Goal: Ask a question: Seek information or help from site administrators or community

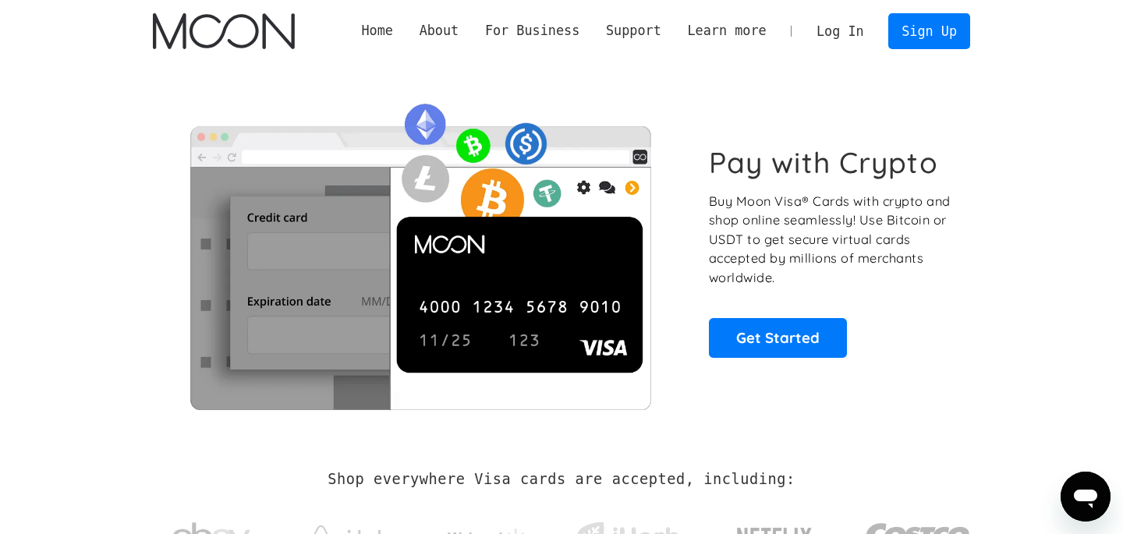
click at [848, 33] on link "Log In" at bounding box center [840, 31] width 73 height 34
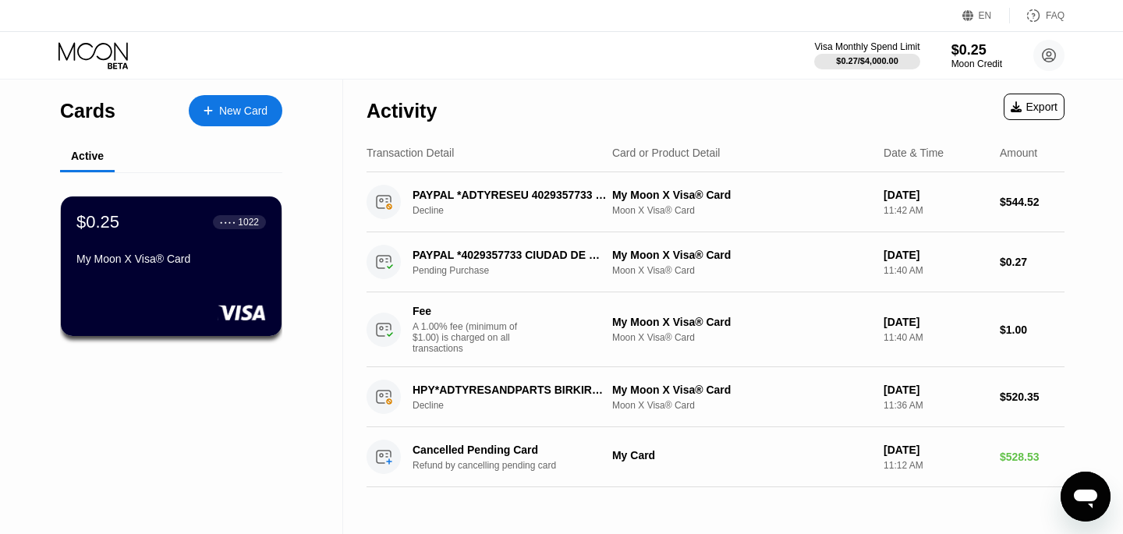
click at [1074, 502] on icon "Ouvrir la fenêtre de messagerie" at bounding box center [1086, 497] width 28 height 28
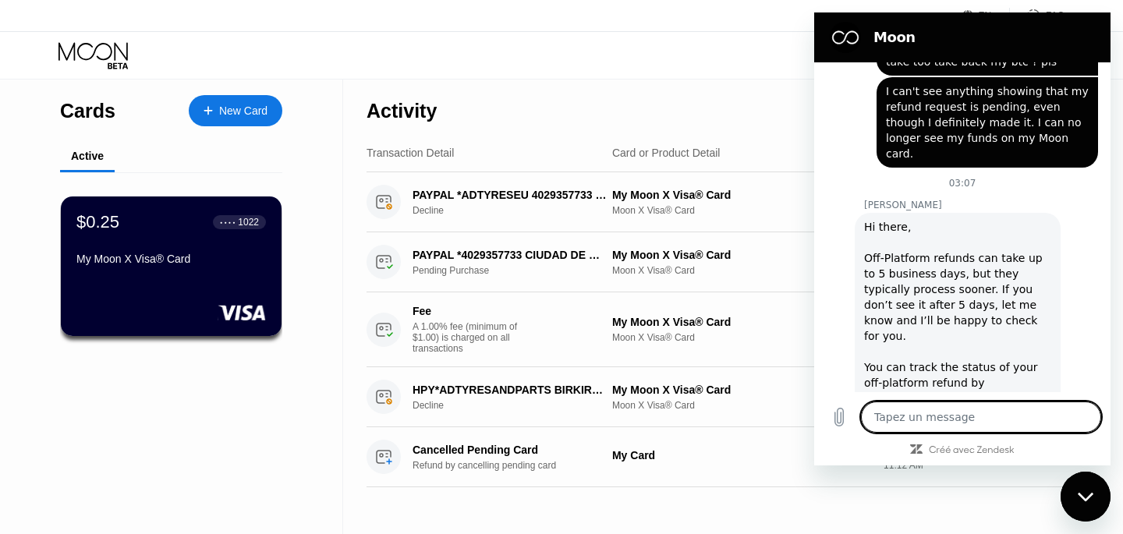
scroll to position [582, 0]
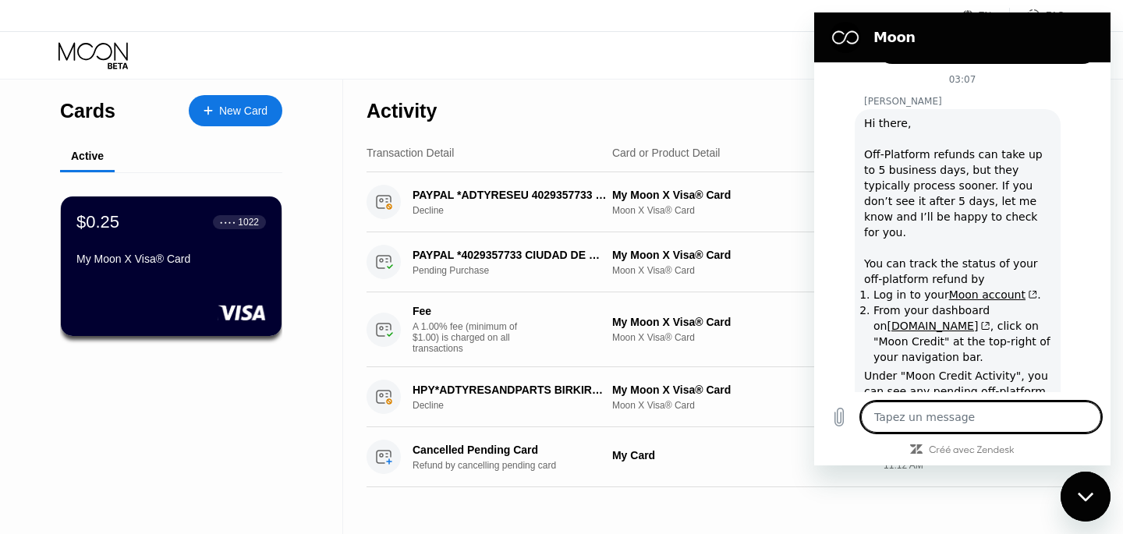
click at [951, 417] on textarea at bounding box center [981, 417] width 240 height 31
type textarea "o"
type textarea "x"
type textarea "ok"
type textarea "x"
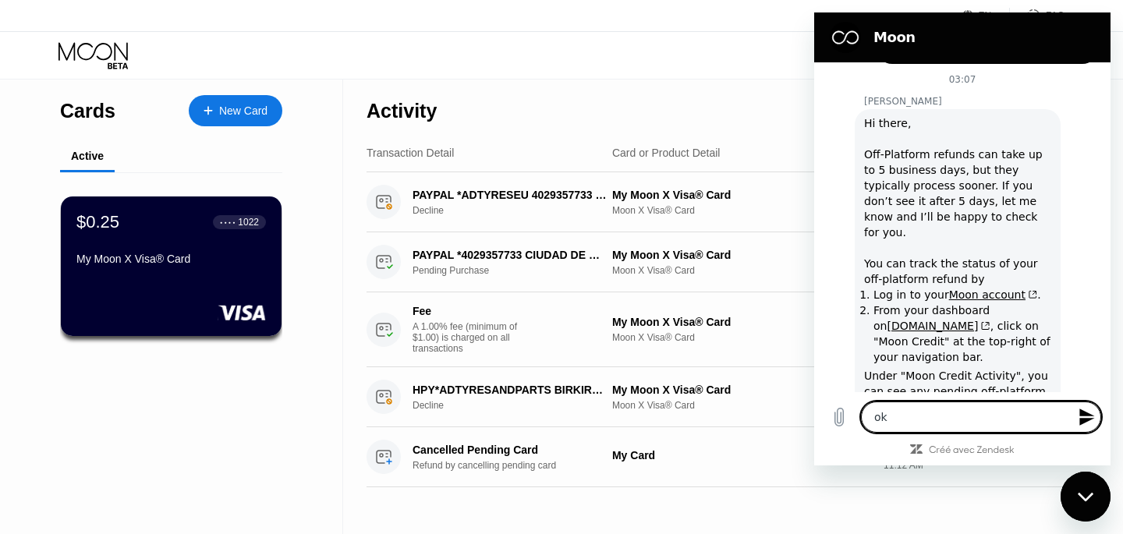
type textarea "ok"
type textarea "x"
type textarea "ok a"
type textarea "x"
type textarea "ok an"
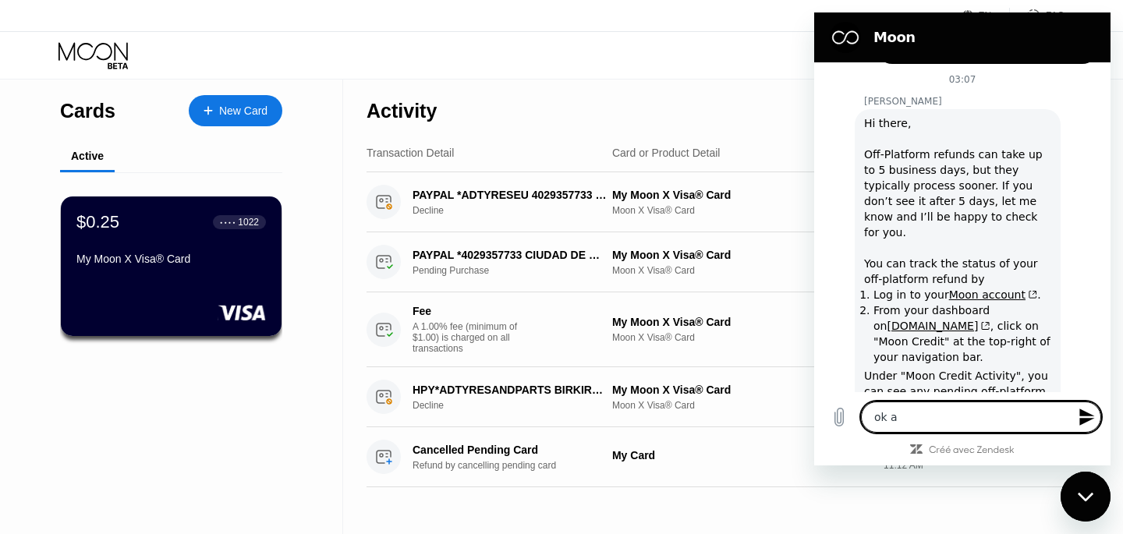
type textarea "x"
type textarea "ok a"
type textarea "x"
type textarea "ok"
type textarea "x"
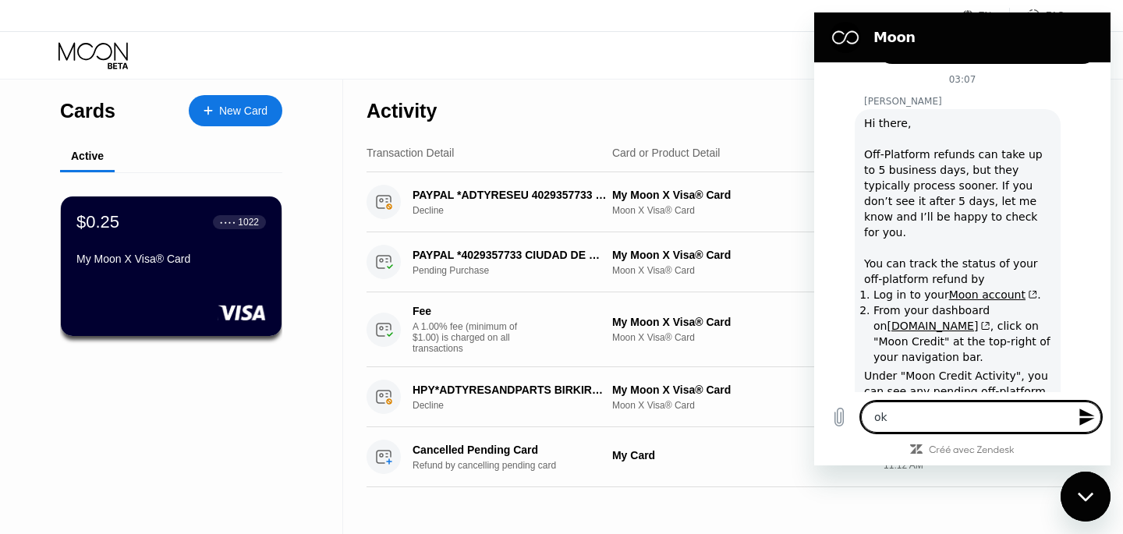
type textarea "ok"
type textarea "x"
type textarea "o"
type textarea "x"
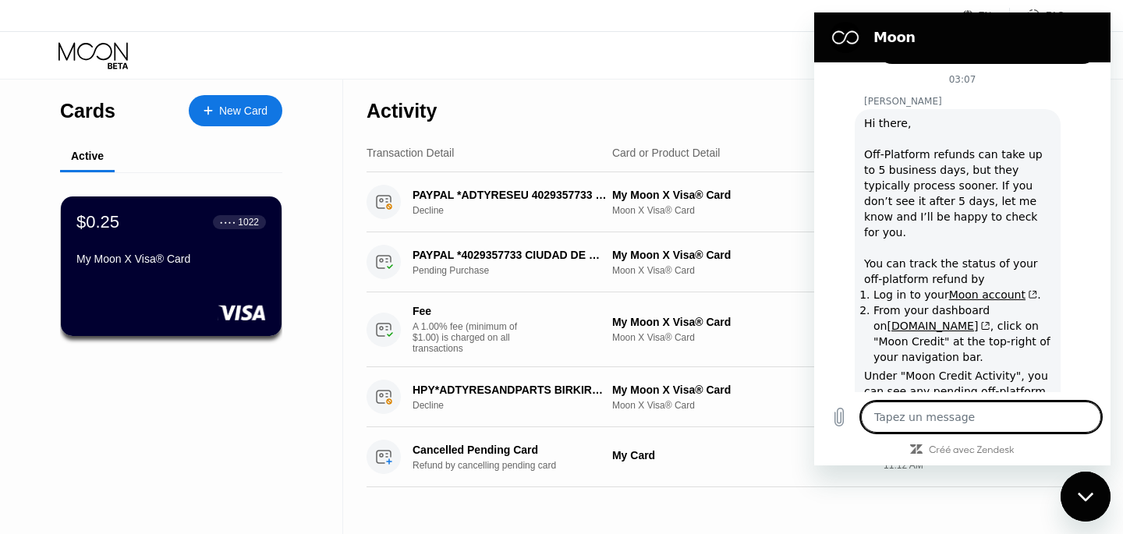
type textarea "o"
type textarea "x"
type textarea "ok"
type textarea "x"
type textarea "ok"
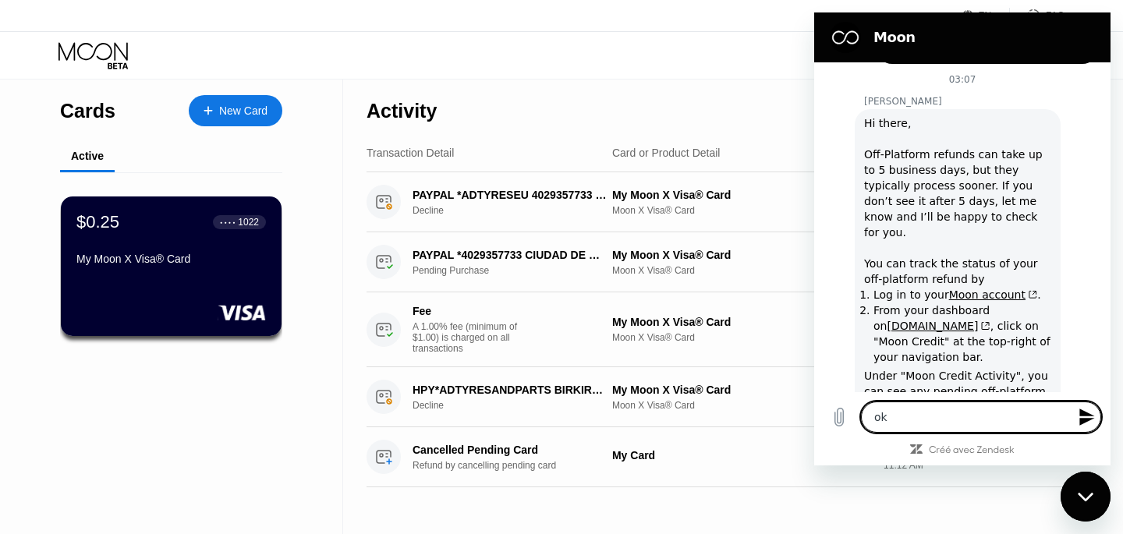
type textarea "x"
type textarea "ok e"
type textarea "x"
type textarea "ok et"
type textarea "x"
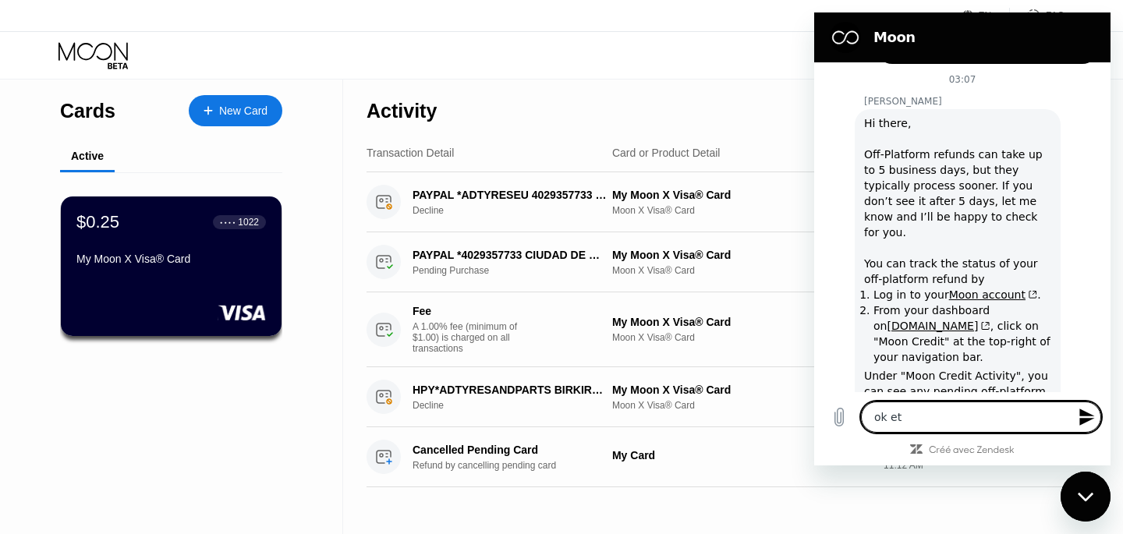
type textarea "ok et"
type textarea "x"
type textarea "ok et p"
type textarea "x"
type textarea "ok et po"
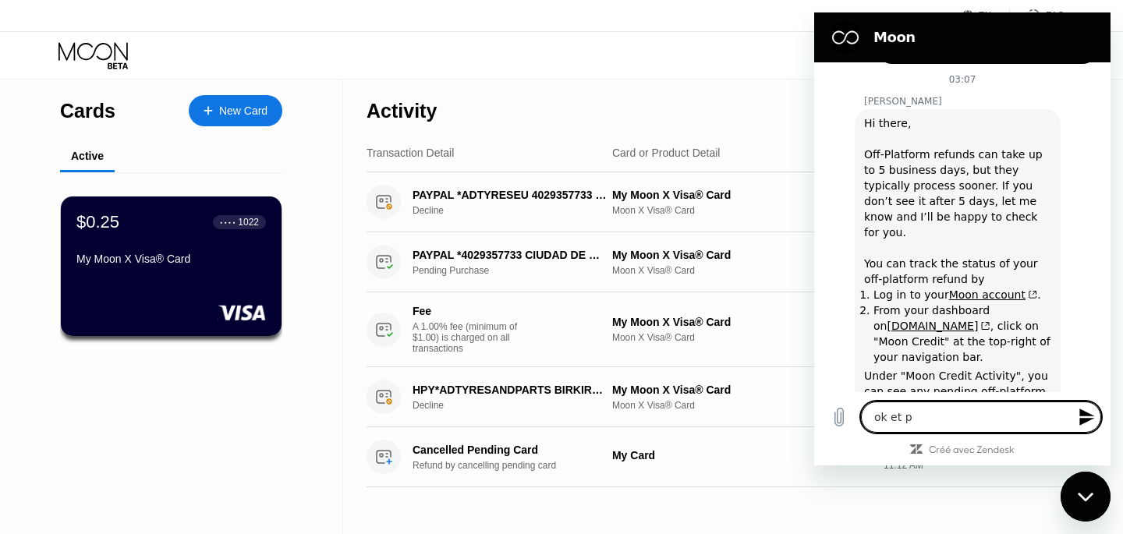
type textarea "x"
type textarea "ok et pou"
type textarea "x"
type textarea "ok et pour"
type textarea "x"
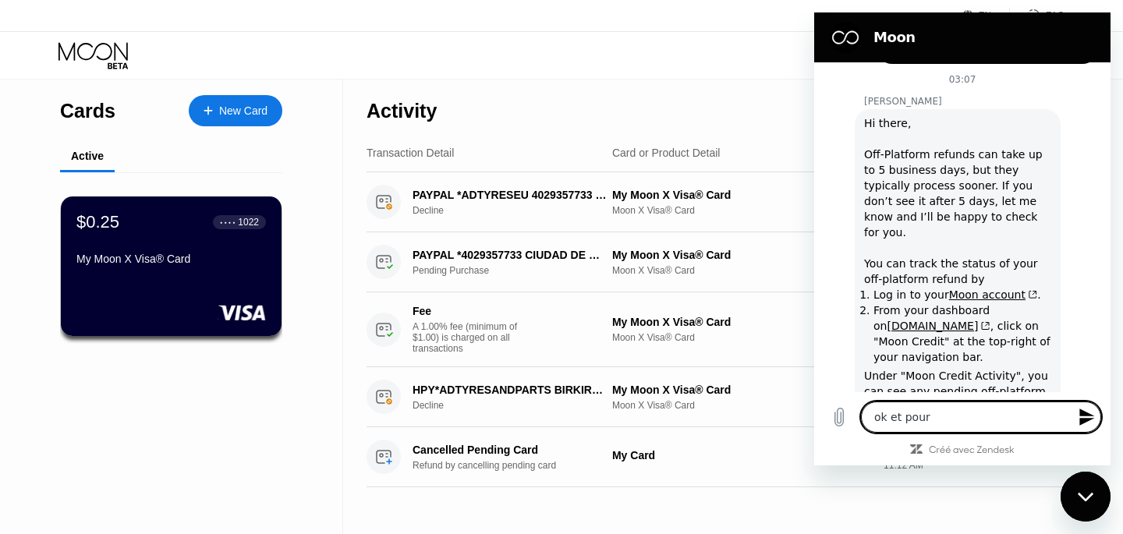
type textarea "ok et pour"
type textarea "x"
type textarea "ok et pour l"
type textarea "x"
type textarea "ok et pour l'"
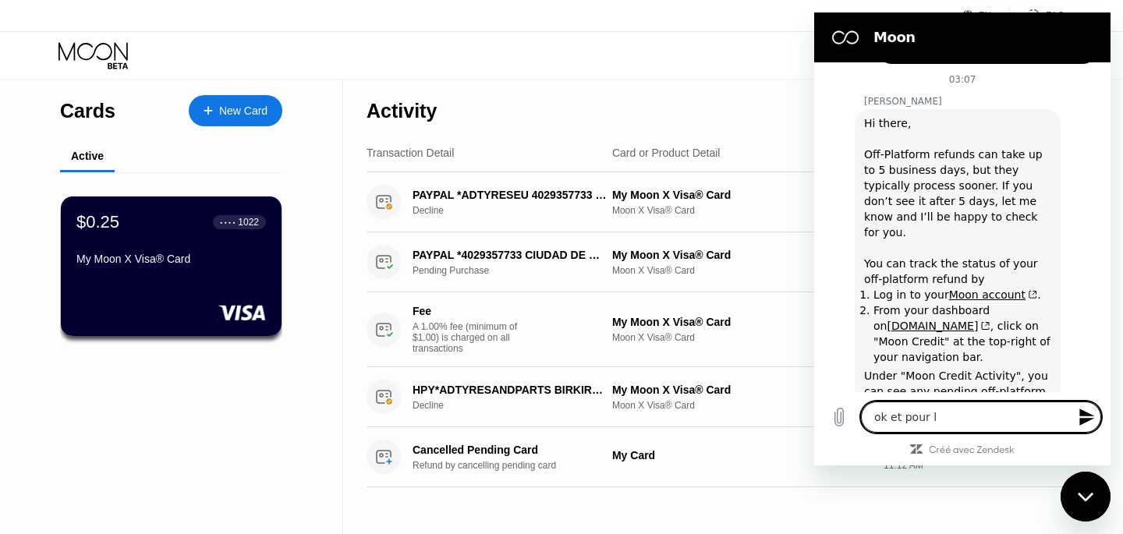
type textarea "x"
type textarea "ok et pour l'a"
type textarea "x"
type textarea "ok et pour l'au"
type textarea "x"
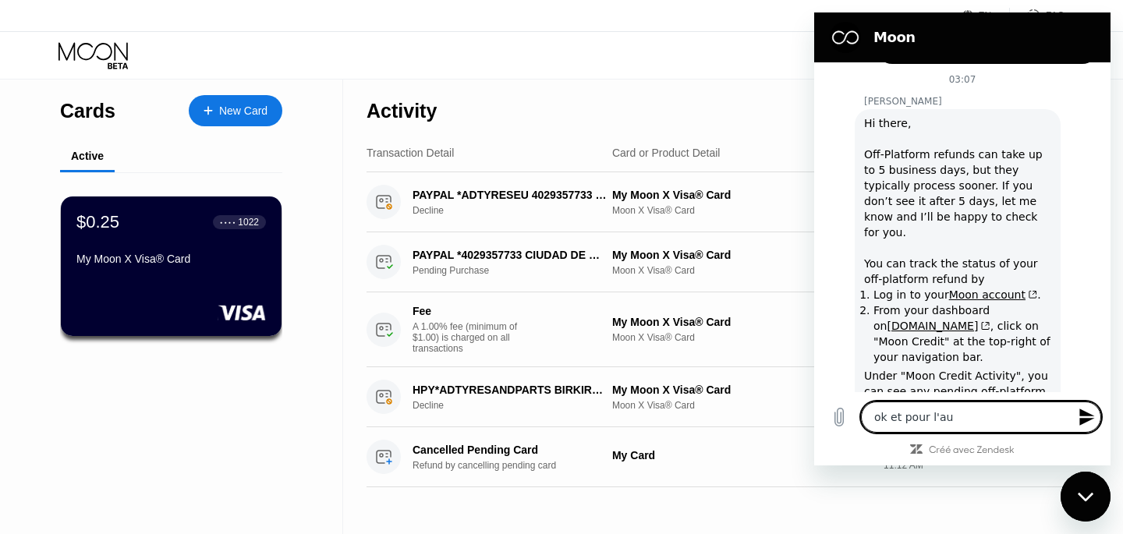
type textarea "ok et pour l'aut"
type textarea "x"
type textarea "ok et pour l'auth"
type textarea "x"
type textarea "ok et pour l'authe"
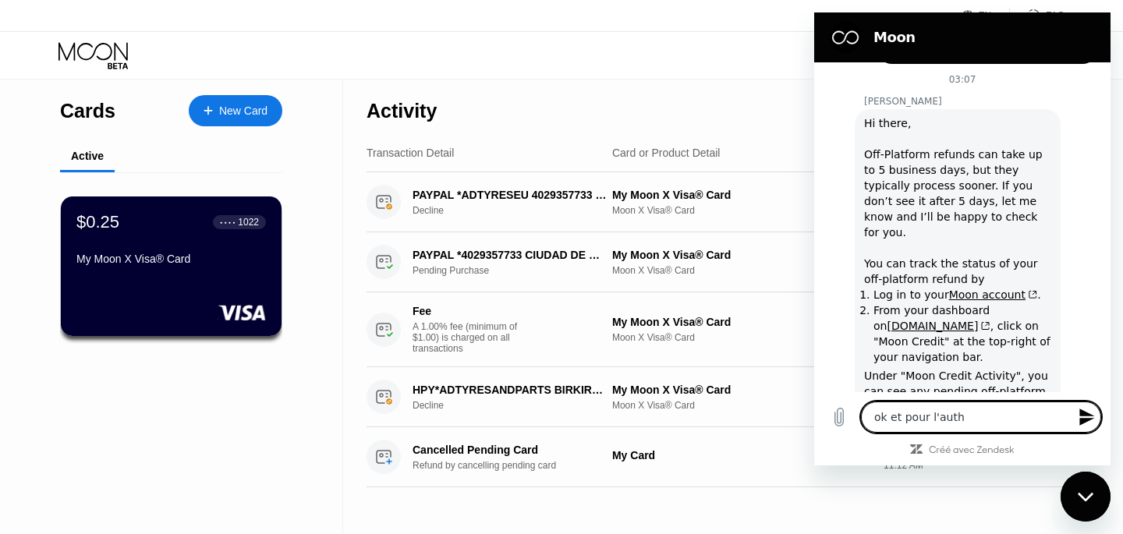
type textarea "x"
type textarea "ok et pour l'authen"
type textarea "x"
type textarea "ok et pour l'authent"
type textarea "x"
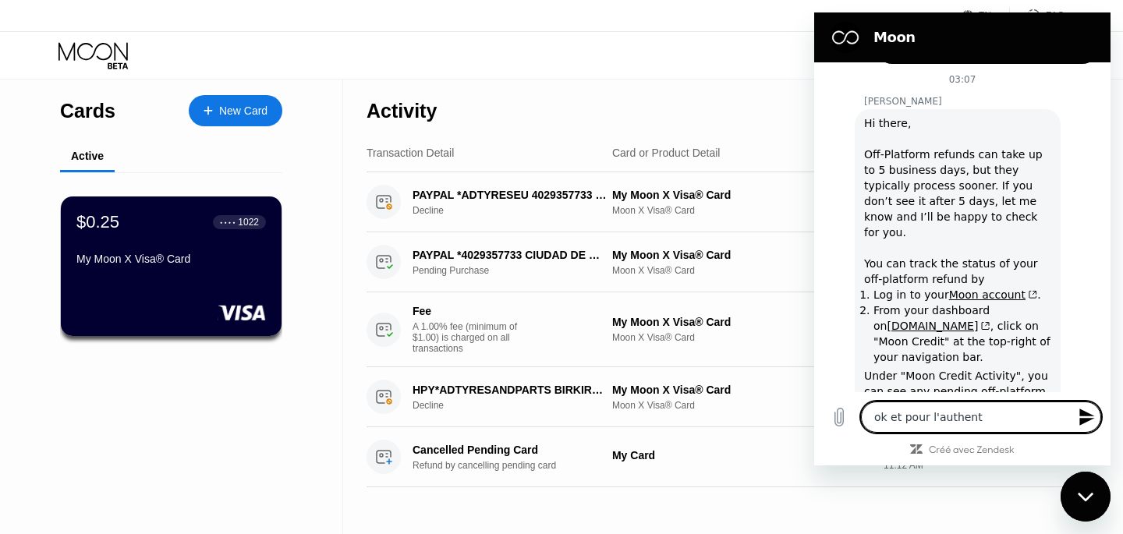
type textarea "ok et pour l'authenti"
type textarea "x"
type textarea "ok et pour l'authentif"
type textarea "x"
type textarea "ok et pour l'authentifi"
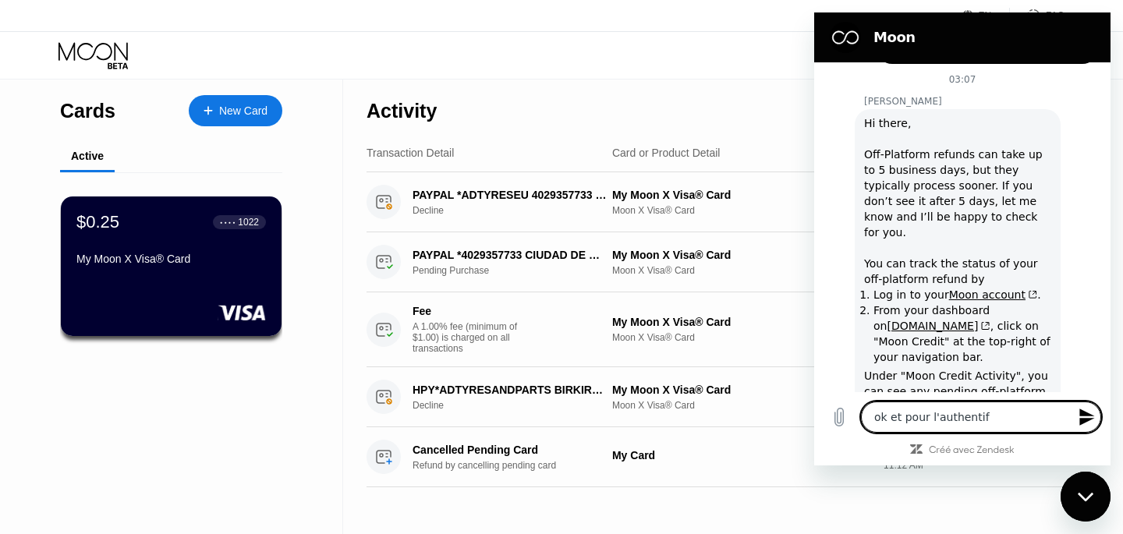
type textarea "x"
type textarea "ok et pour l'authentific"
type textarea "x"
type textarea "ok et pour l'authentifica"
type textarea "x"
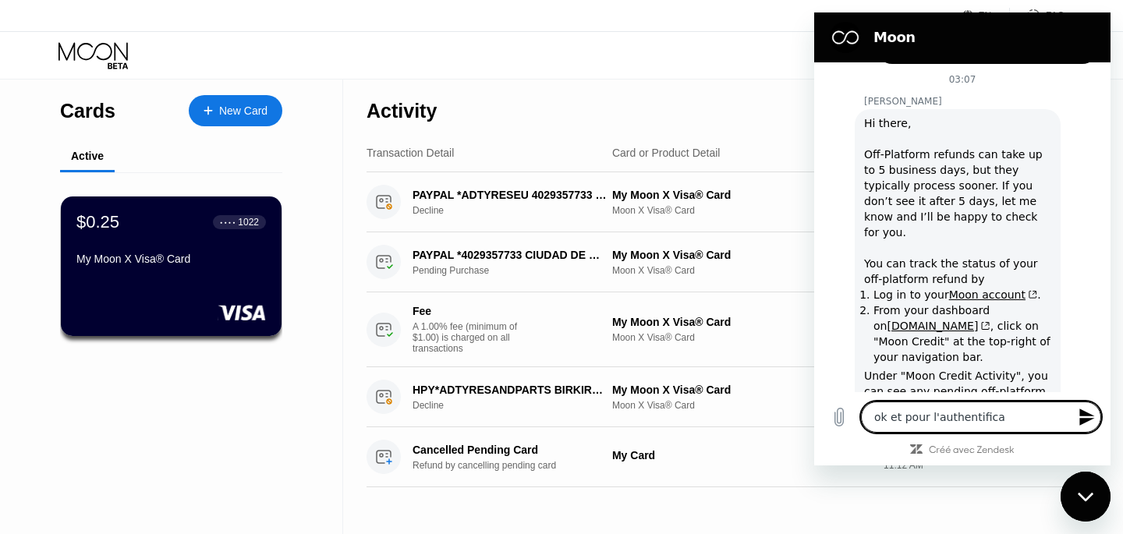
type textarea "ok et pour l'authentificat"
type textarea "x"
type textarea "ok et pour l'authentificati"
type textarea "x"
type textarea "ok et pour l'authentificatio"
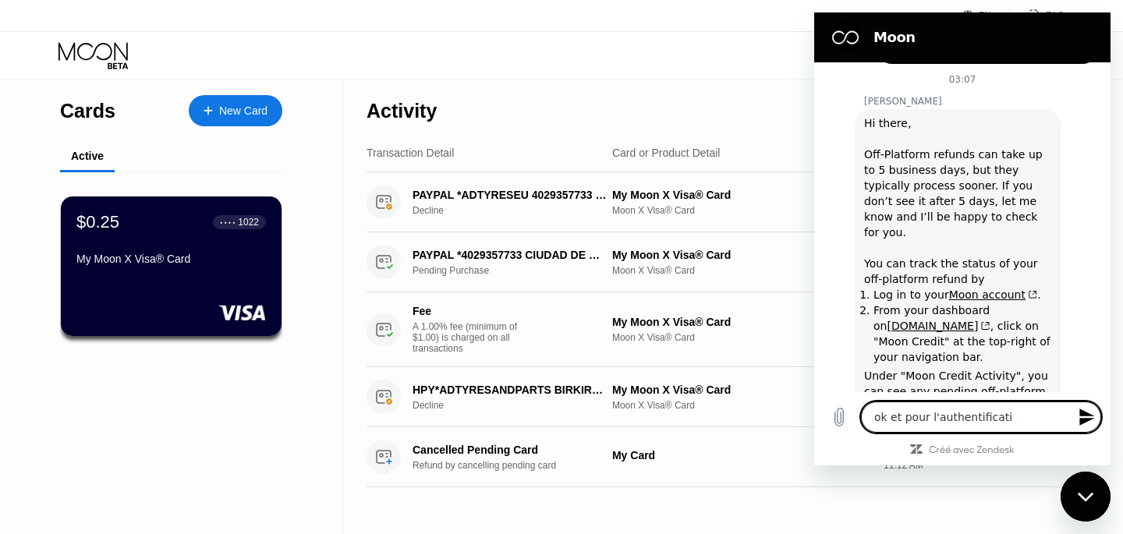
type textarea "x"
type textarea "ok et pour l'authentification"
type textarea "x"
type textarea "ok et pour l'authentification"
type textarea "x"
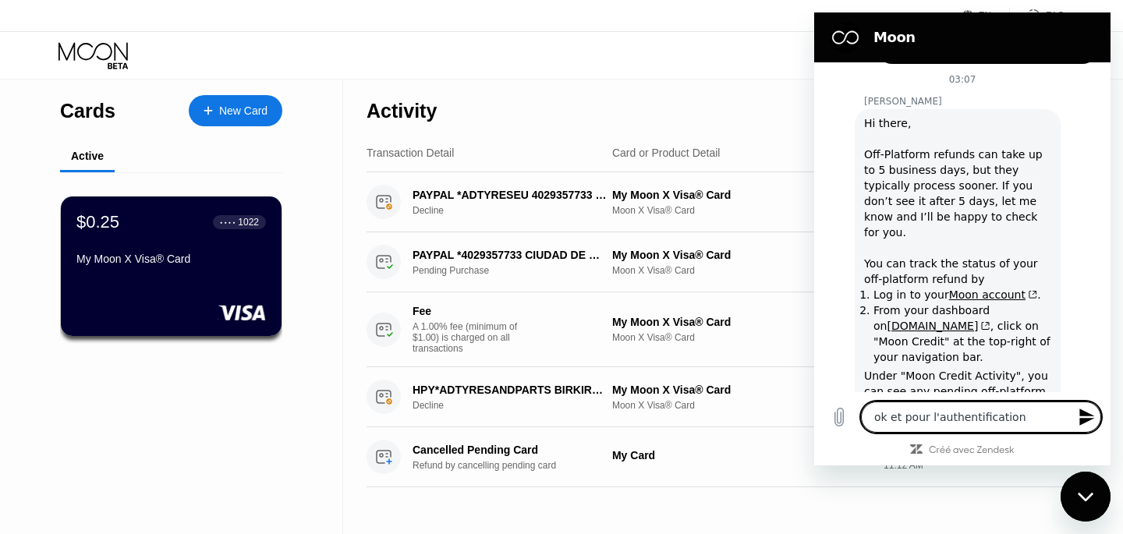
type textarea "ok et pour l'authentification p"
type textarea "x"
type textarea "ok et pour l'authentification pe"
type textarea "x"
type textarea "ok et pour l'authentification pen"
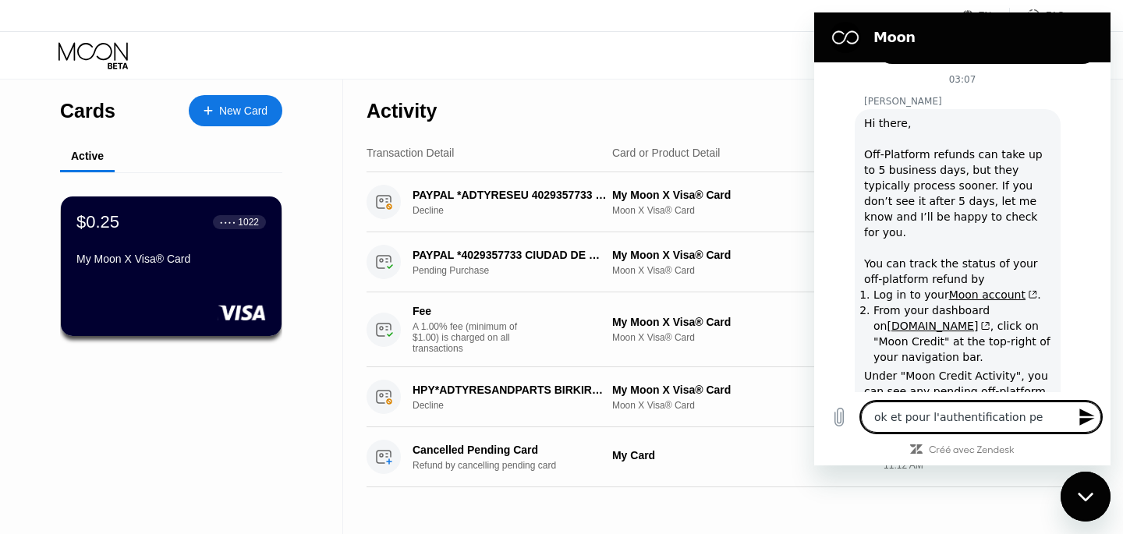
type textarea "x"
type textarea "ok et pour l'authentification pend"
type textarea "x"
type textarea "ok et pour l'authentification penda"
type textarea "x"
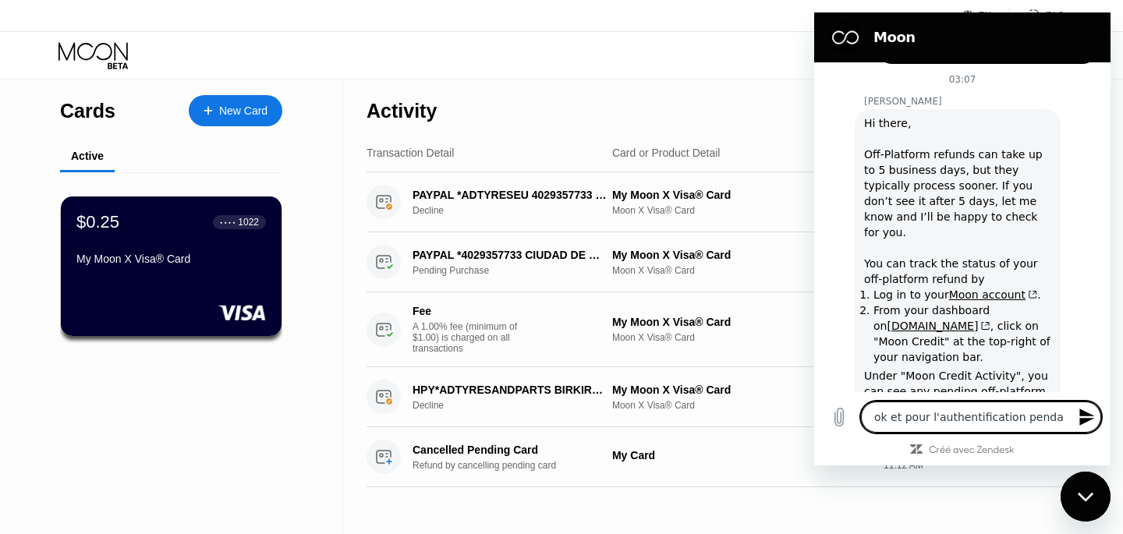
type textarea "ok et pour l'authentification pendan"
type textarea "x"
type textarea "ok et pour l'authentification pendant"
type textarea "x"
type textarea "ok et pour l'authentification pendant"
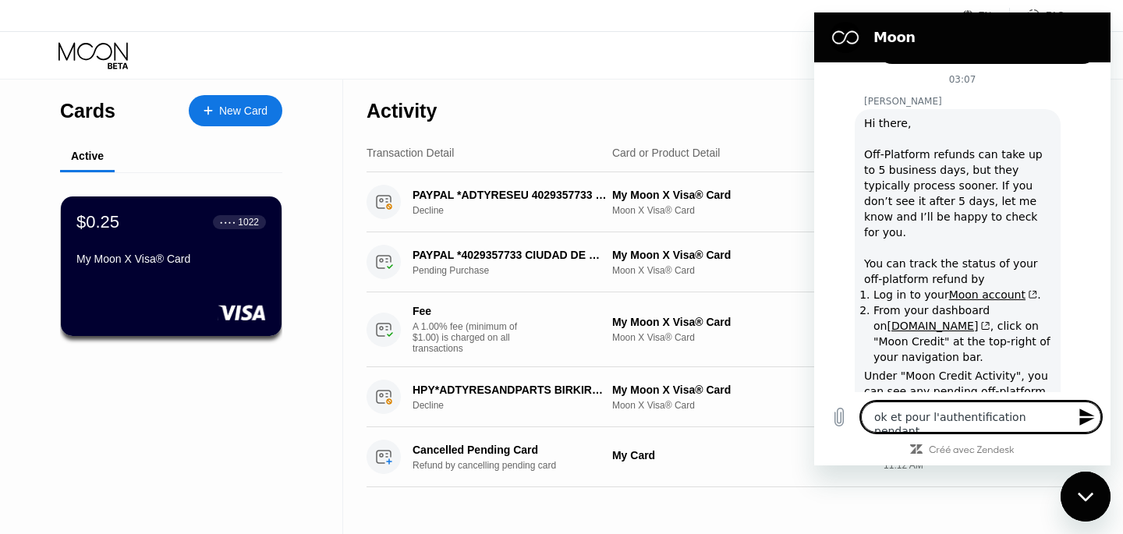
type textarea "x"
type textarea "ok et pour l'authentification pendant l"
type textarea "x"
type textarea "ok et pour l'authentification pendant le"
type textarea "x"
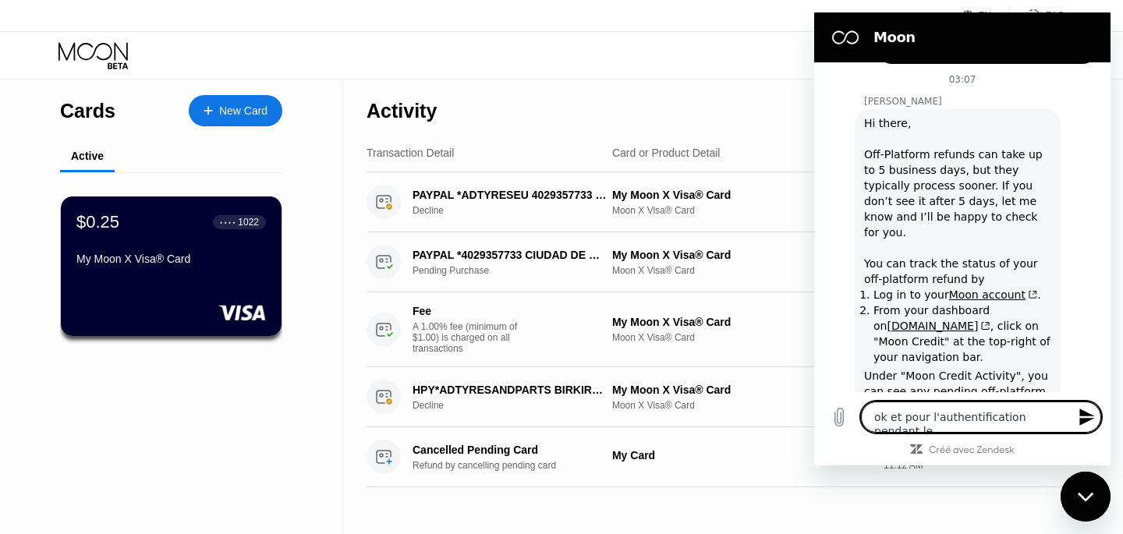
type textarea "ok et pour l'authentification pendant le"
type textarea "x"
type textarea "ok et pour l'authentification pendant le p"
type textarea "x"
type textarea "ok et pour l'authentification pendant le pa"
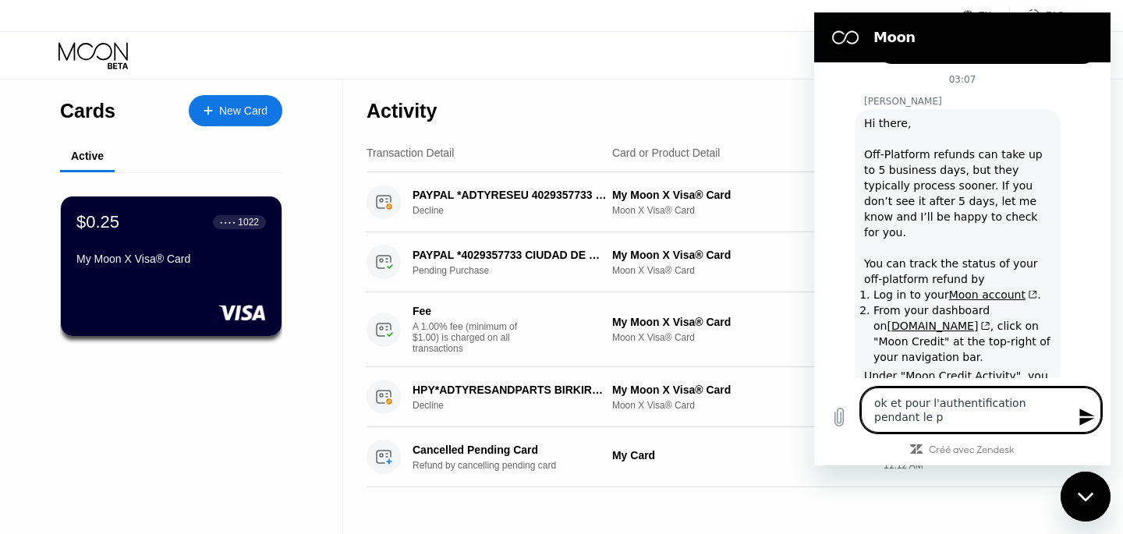
type textarea "x"
type textarea "ok et pour l'authentification pendant le pai"
type textarea "x"
type textarea "ok et pour l'authentification pendant le paie"
type textarea "x"
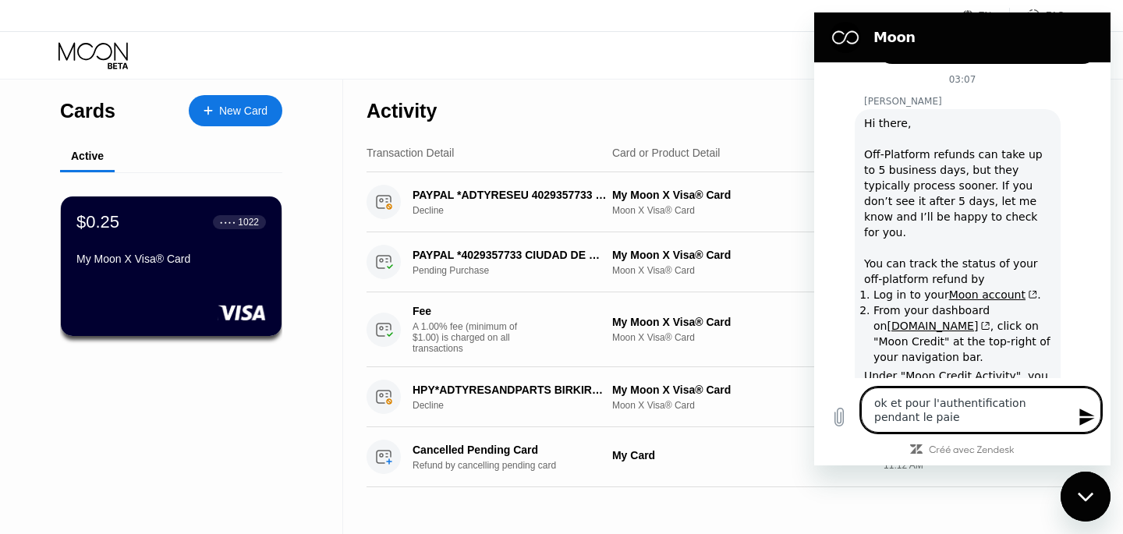
type textarea "ok et pour l'authentification pendant le paiem"
type textarea "x"
type textarea "ok et pour l'authentification pendant le paieme"
type textarea "x"
type textarea "ok et pour l'authentification pendant le paiemen"
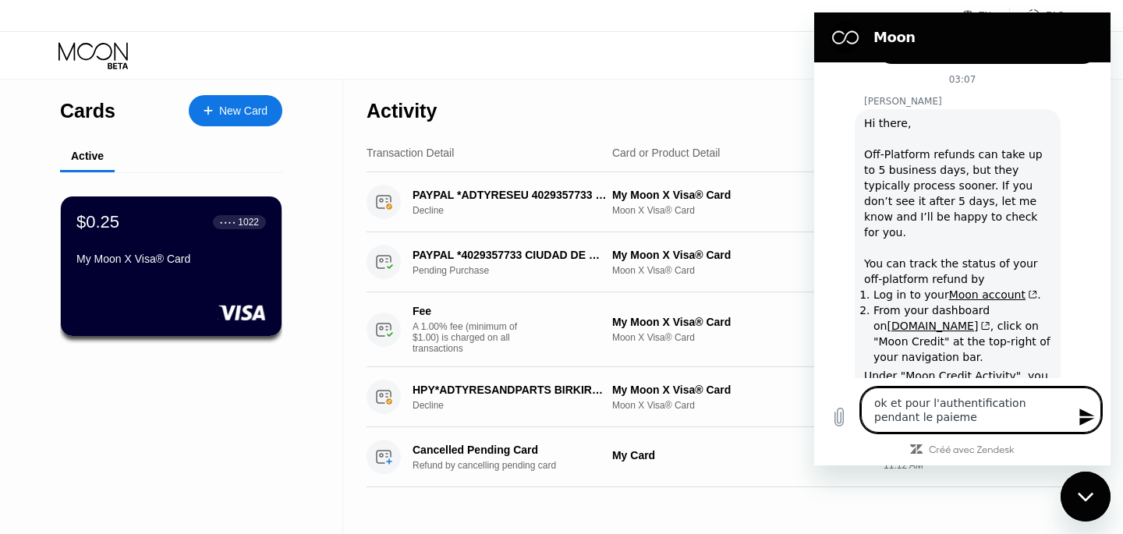
type textarea "x"
type textarea "ok et pour l'authentification pendant le paiement"
type textarea "x"
type textarea "ok et pour l'authentification pendant le paiement"
type textarea "x"
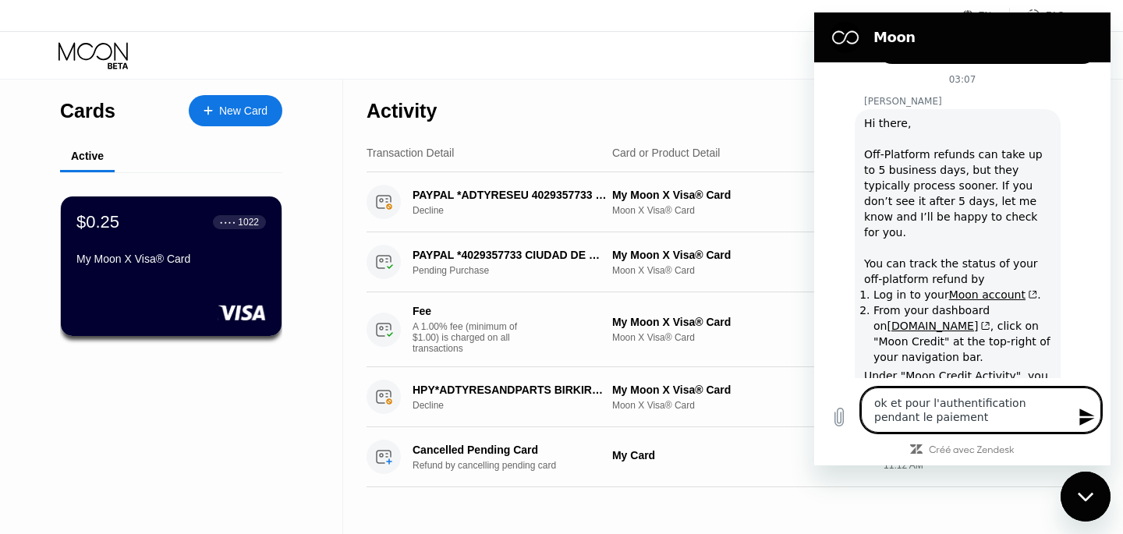
type textarea "ok et pour l'authentification pendant le paiement ?"
type textarea "x"
type textarea "ok et pour l'authentification pendant le paiement ?"
type textarea "x"
type textarea "ok et pour l'authentification pendant le paiement ? c"
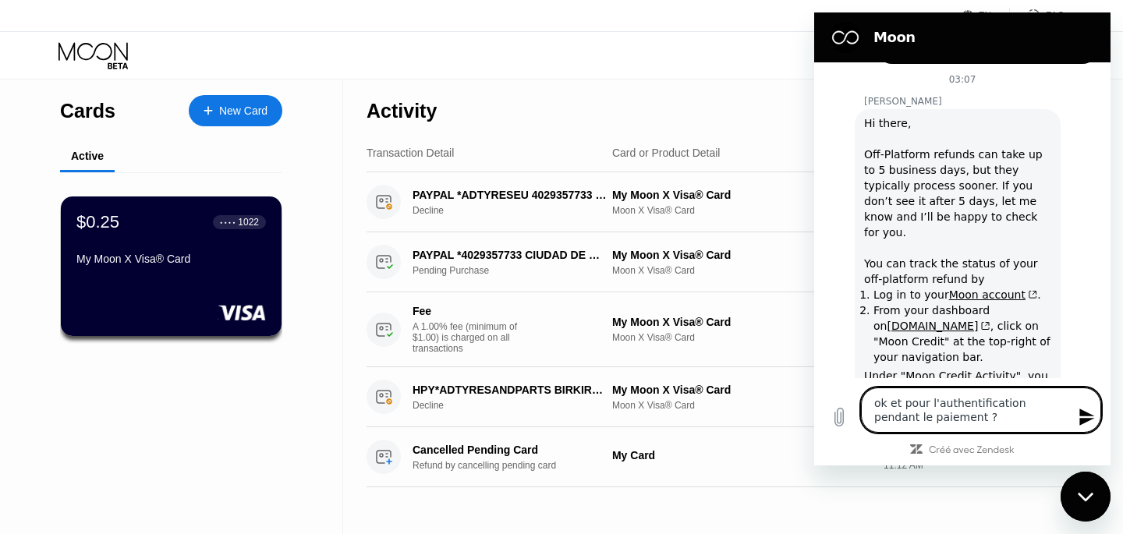
type textarea "x"
type textarea "ok et pour l'authentification pendant le paiement ? ce"
type textarea "x"
type textarea "ok et pour l'authentification pendant le paiement ? cel"
type textarea "x"
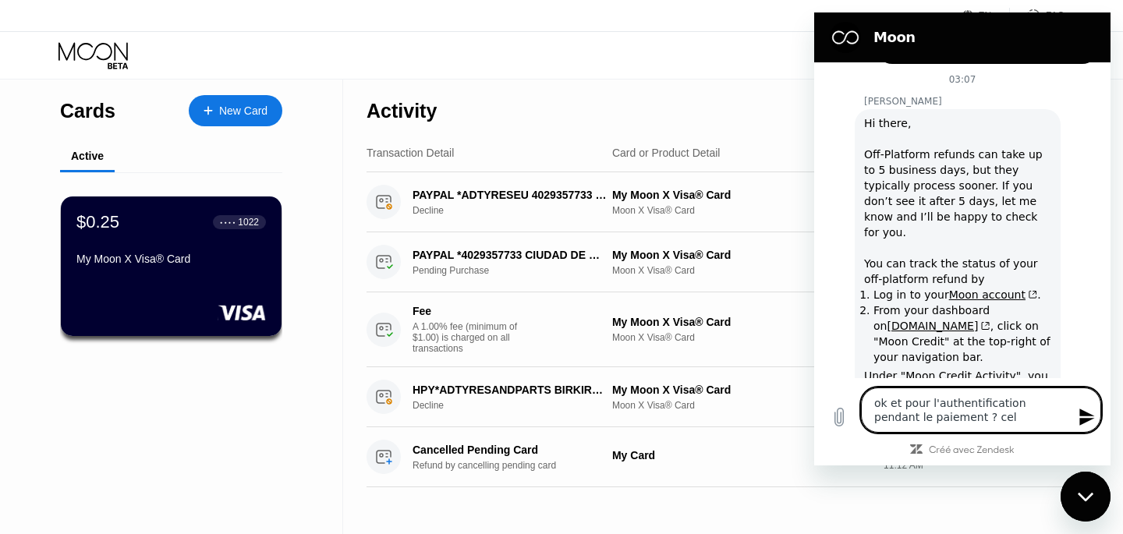
type textarea "ok et pour l'authentification pendant le paiement ? cela"
type textarea "x"
type textarea "ok et pour l'authentification pendant le paiement ? cela"
type textarea "x"
type textarea "ok et pour l'authentification pendant le paiement ? cela"
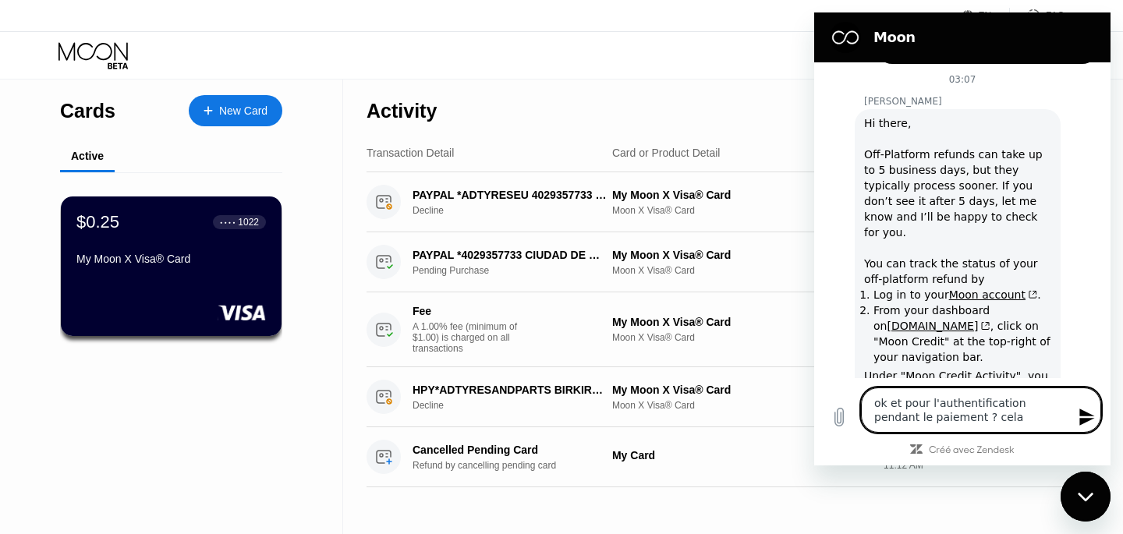
type textarea "x"
type textarea "ok et pour l'authentification pendant le paiement ? cel"
type textarea "x"
type textarea "ok et pour l'authentification pendant le paiement ? ce"
type textarea "x"
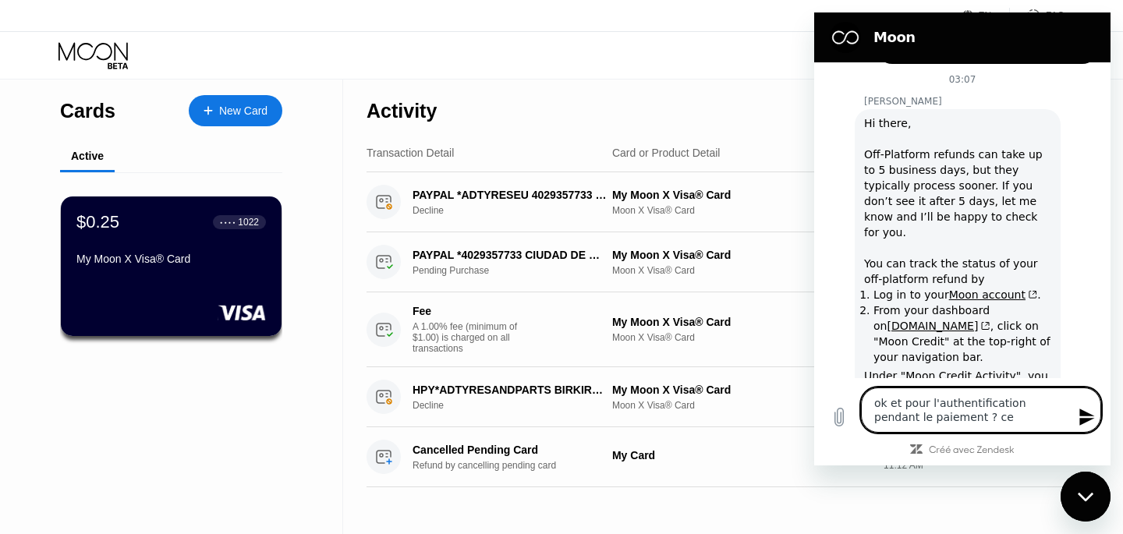
type textarea "ok et pour l'authentification pendant le paiement ? c"
type textarea "x"
type textarea "ok et pour l'authentification pendant le paiement ?"
type textarea "x"
type textarea "ok et pour l'authentification pendant le paiement ? s"
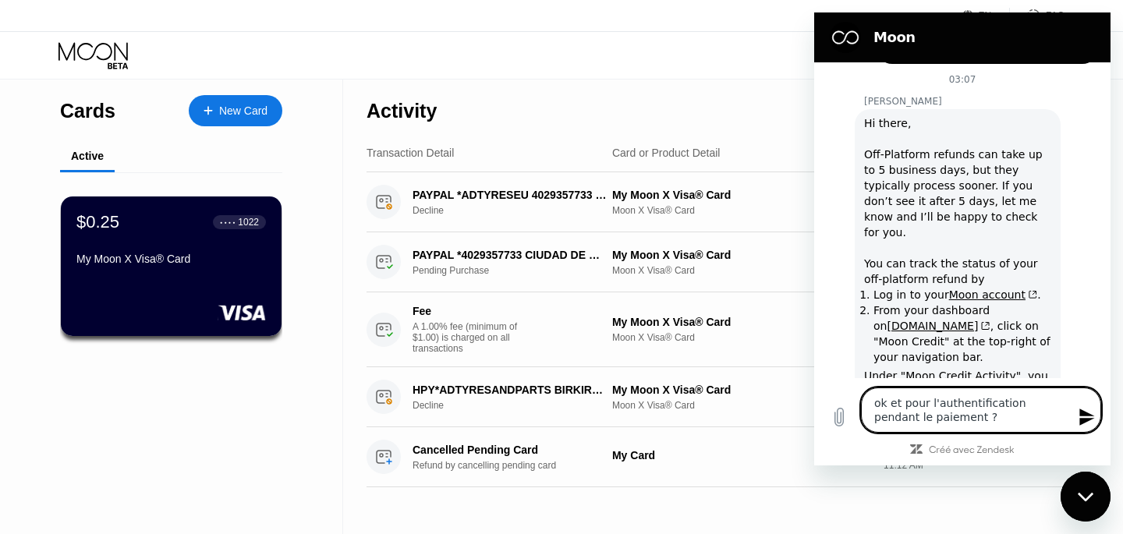
type textarea "x"
type textarea "ok et pour l'authentification pendant le paiement ? su"
type textarea "x"
type textarea "ok et pour l'authentification pendant le paiement ? sur"
type textarea "x"
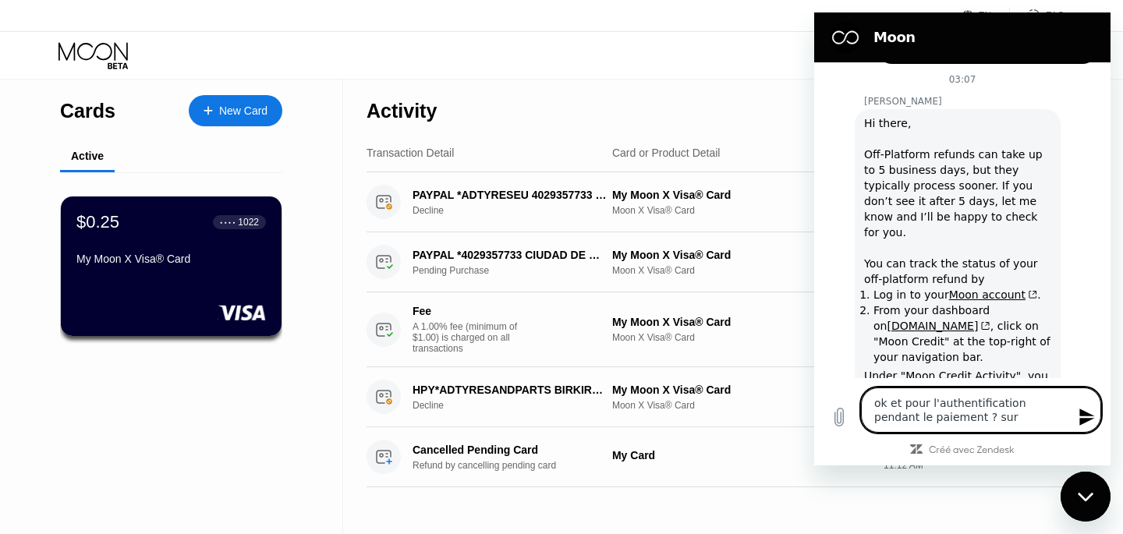
type textarea "ok et pour l'authentification pendant le paiement ? sur"
type textarea "x"
type textarea "ok et pour l'authentification pendant le paiement ? sur u"
type textarea "x"
type textarea "ok et pour l'authentification pendant le paiement ? sur un"
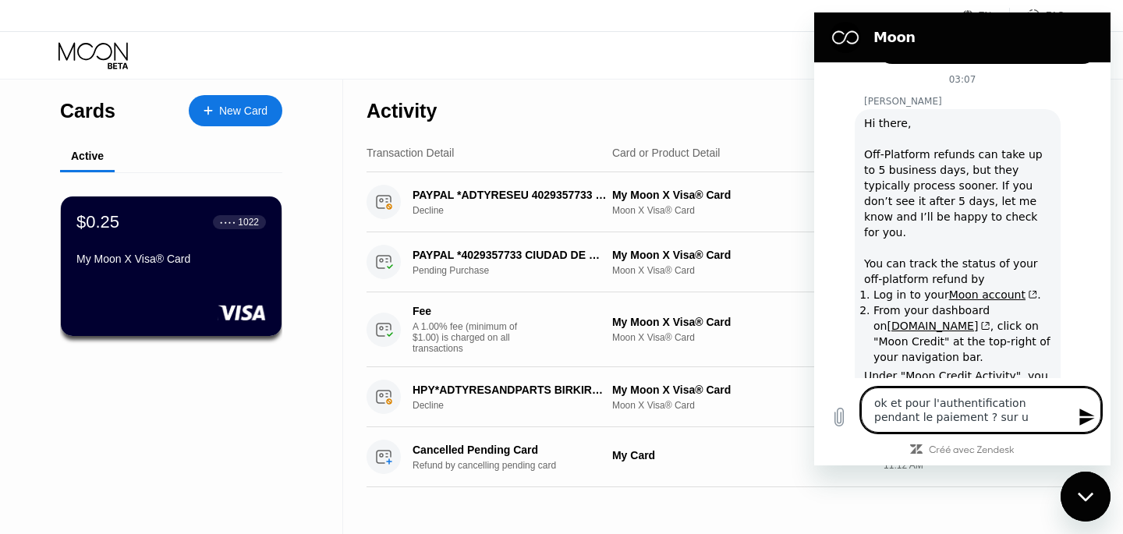
type textarea "x"
type textarea "ok et pour l'authentification pendant le paiement ? sur un"
type textarea "x"
type textarea "ok et pour l'authentification pendant le paiement ? sur un s"
type textarea "x"
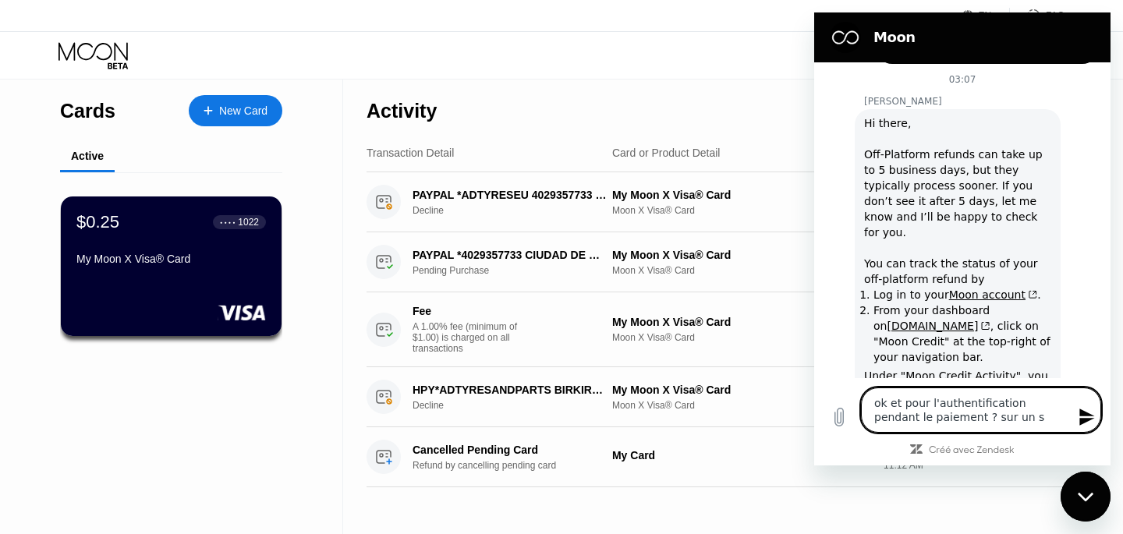
type textarea "ok et pour l'authentification pendant le paiement ? sur un si"
type textarea "x"
type textarea "ok et pour l'authentification pendant le paiement ? sur un sit"
type textarea "x"
type textarea "ok et pour l'authentification pendant le paiement ? sur un site"
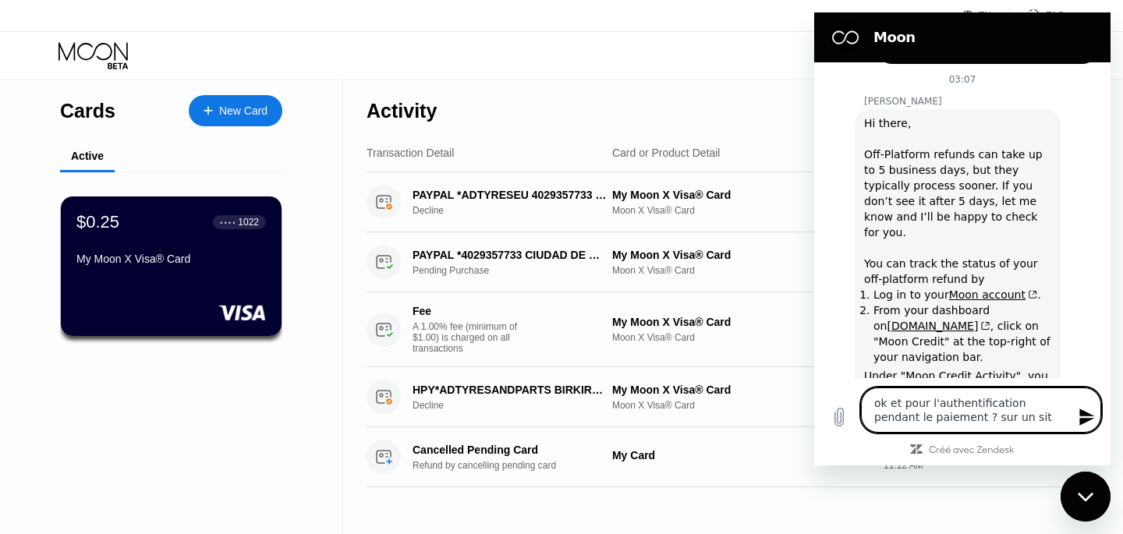
type textarea "x"
type textarea "ok et pour l'authentification pendant le paiement ? sur un site"
type textarea "x"
type textarea "ok et pour l'authentification pendant le paiement ? sur un site c"
type textarea "x"
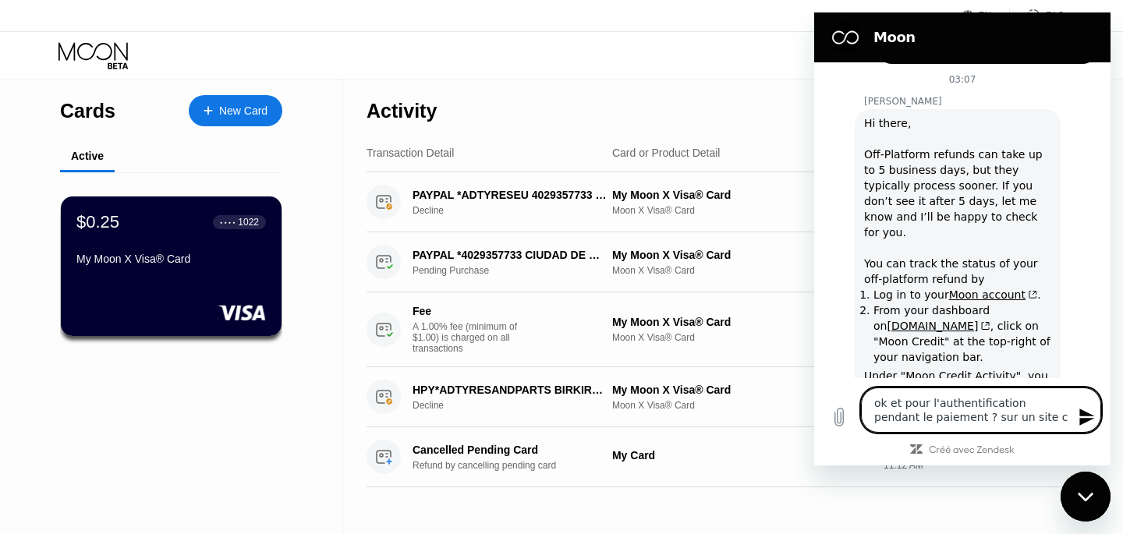
type textarea "ok et pour l'authentification pendant le paiement ? sur un site ce"
type textarea "x"
type textarea "ok et pour l'authentification pendant le paiement ? sur un site cel"
type textarea "x"
type textarea "ok et pour l'authentification pendant le paiement ? sur un site cela"
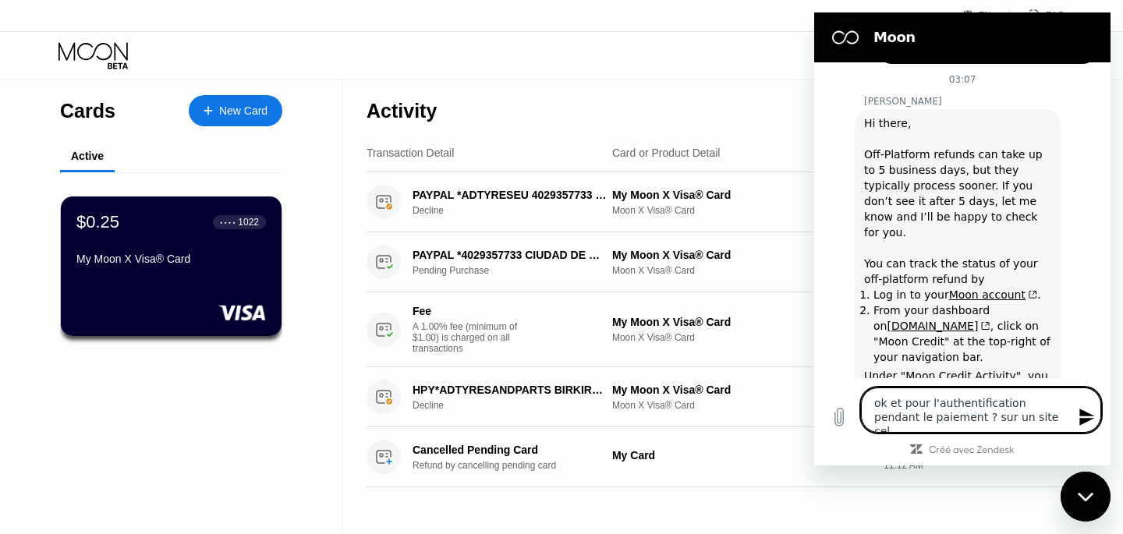
type textarea "x"
type textarea "ok et pour l'authentification pendant le paiement ? sur un site cela"
type textarea "x"
type textarea "ok et pour l'authentification pendant le paiement ? sur un site cela m"
type textarea "x"
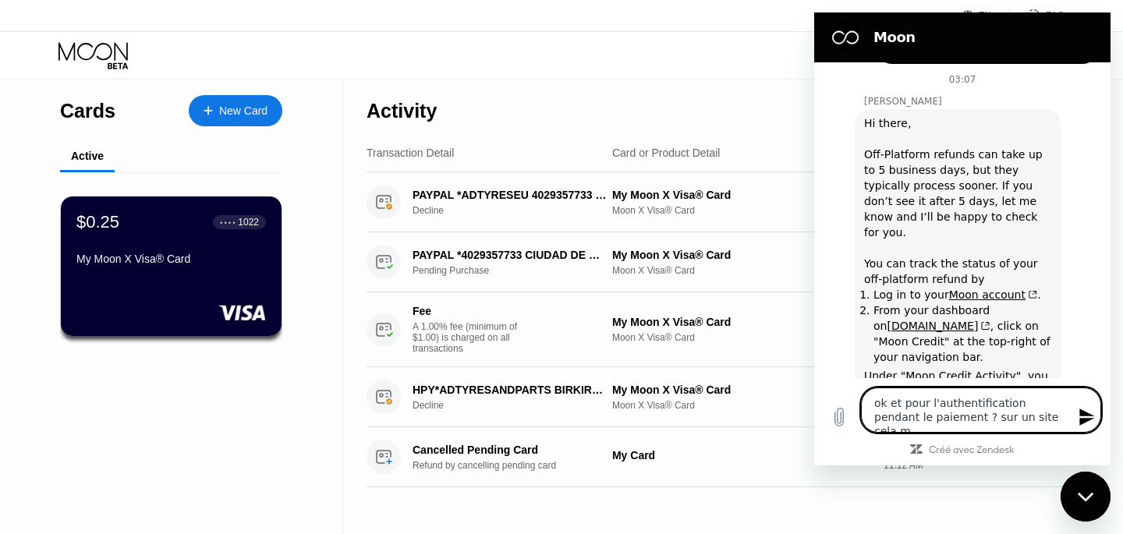
type textarea "ok et pour l'authentification pendant le paiement ? sur un site cela m'"
type textarea "x"
type textarea "ok et pour l'authentification pendant le paiement ? sur un site cela m'a"
type textarea "x"
type textarea "ok et pour l'authentification pendant le paiement ? sur un site cela m'a"
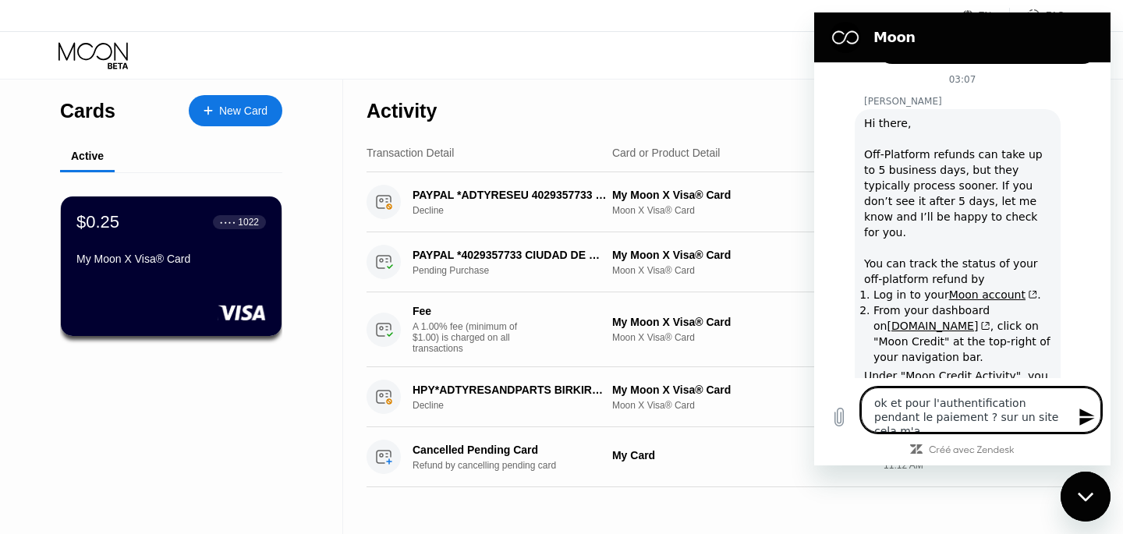
type textarea "x"
type textarea "ok et pour l'authentification pendant le paiement ? sur un site cela m'a i"
type textarea "x"
type textarea "ok et pour l'authentification pendant le paiement ? sur un site cela m'a"
type textarea "x"
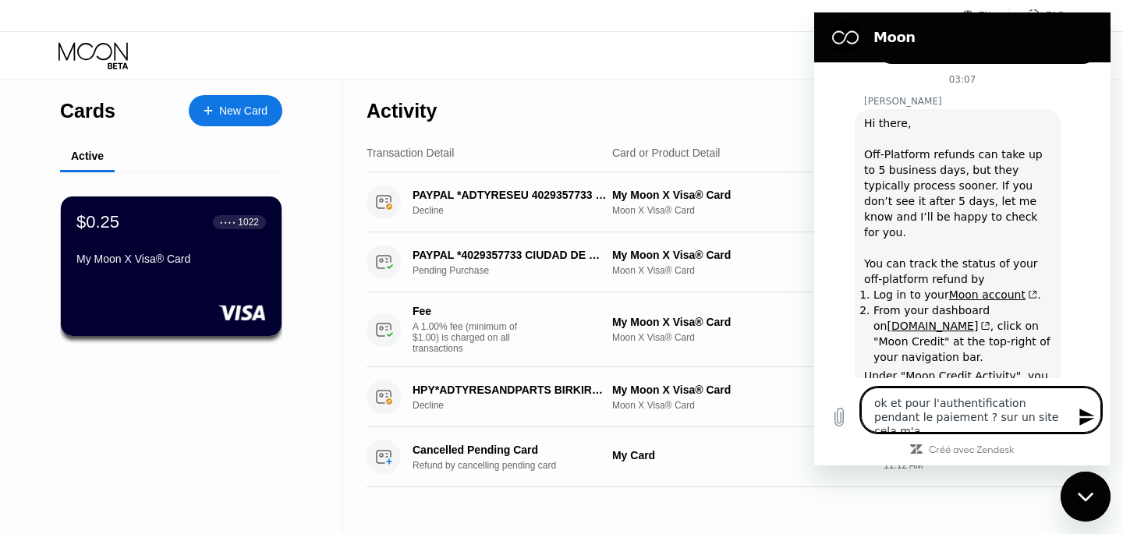
type textarea "ok et pour l'authentification pendant le paiement ? sur un site cela m'a d"
type textarea "x"
type textarea "ok et pour l'authentification pendant le paiement ? sur un site cela m'a di"
type textarea "x"
type textarea "ok et pour l'authentification pendant le paiement ? sur un site cela m'a dit"
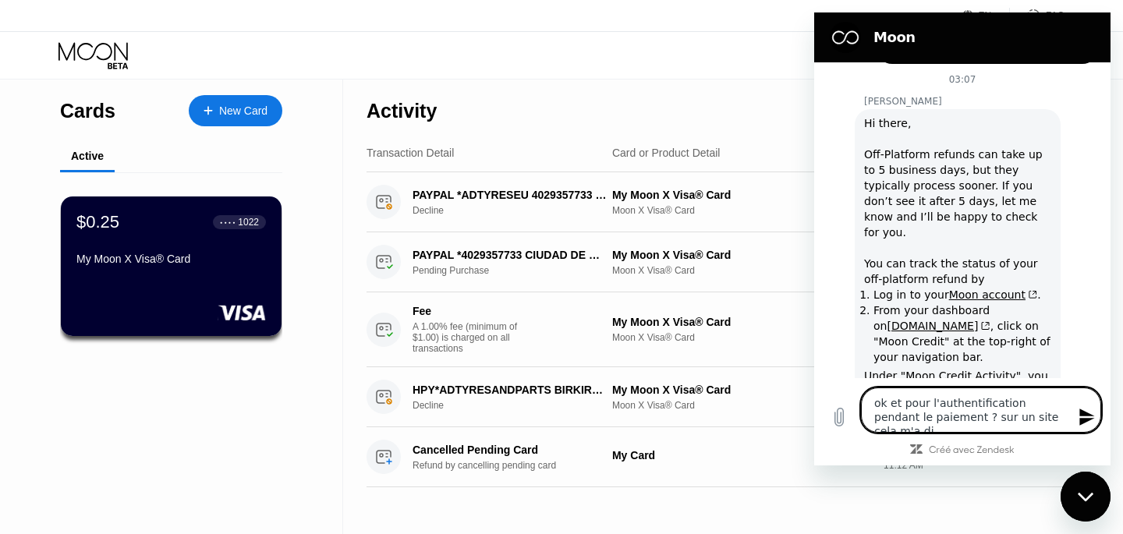
type textarea "x"
type textarea "ok et pour l'authentification pendant le paiement ? sur un site cela m'a dit"
type textarea "x"
type textarea "ok et pour l'authentification pendant le paiement ? sur un site cela m'a dit a"
type textarea "x"
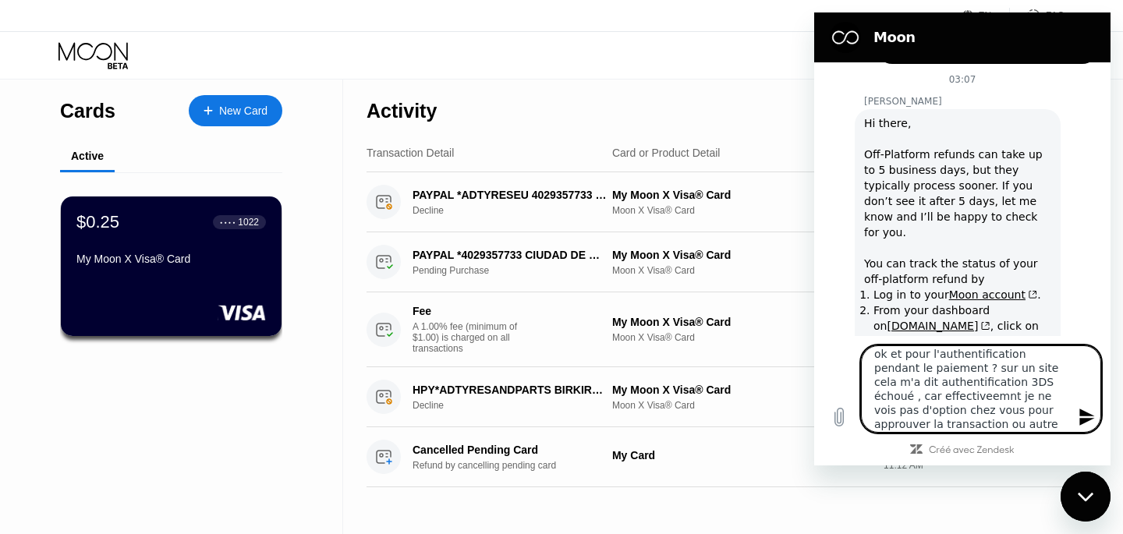
scroll to position [0, 0]
drag, startPoint x: 1060, startPoint y: 429, endPoint x: 889, endPoint y: 361, distance: 183.1
click at [889, 361] on textarea "ok et pour l'authentification pendant le paiement ? sur un site cela m'a dit au…" at bounding box center [981, 389] width 240 height 87
click at [1081, 411] on icon "Envoyer un message" at bounding box center [1087, 417] width 15 height 17
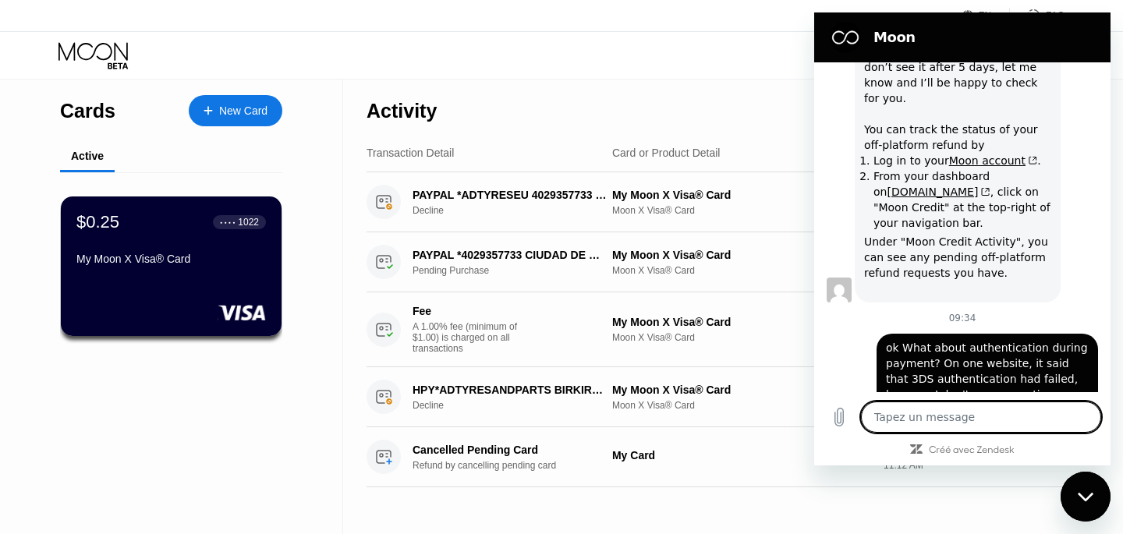
scroll to position [719, 0]
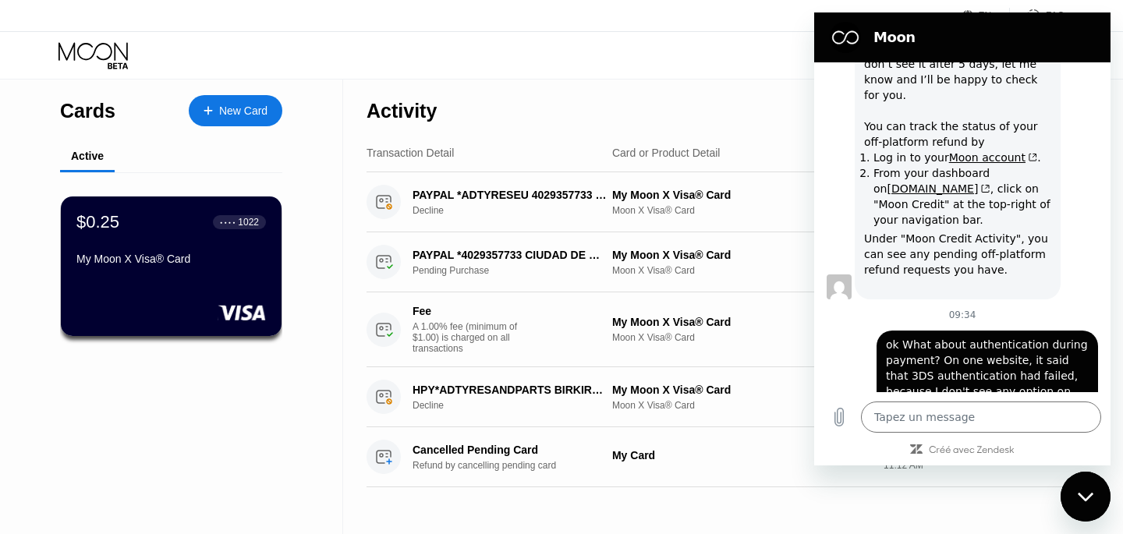
click at [1090, 487] on div "Fermer la fenêtre de messagerie" at bounding box center [1086, 497] width 47 height 47
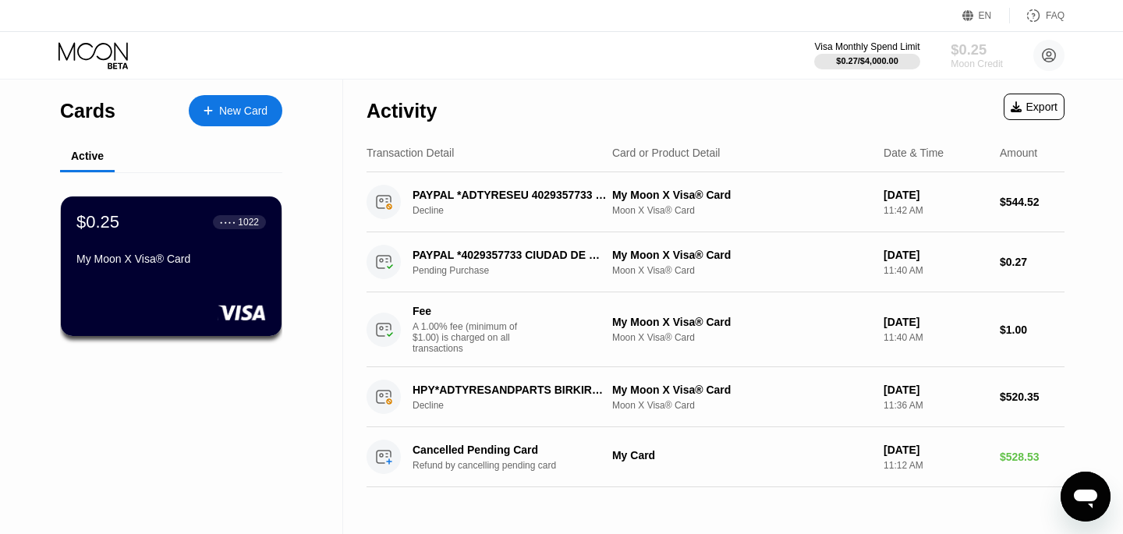
click at [962, 55] on div "$0.25" at bounding box center [977, 49] width 52 height 16
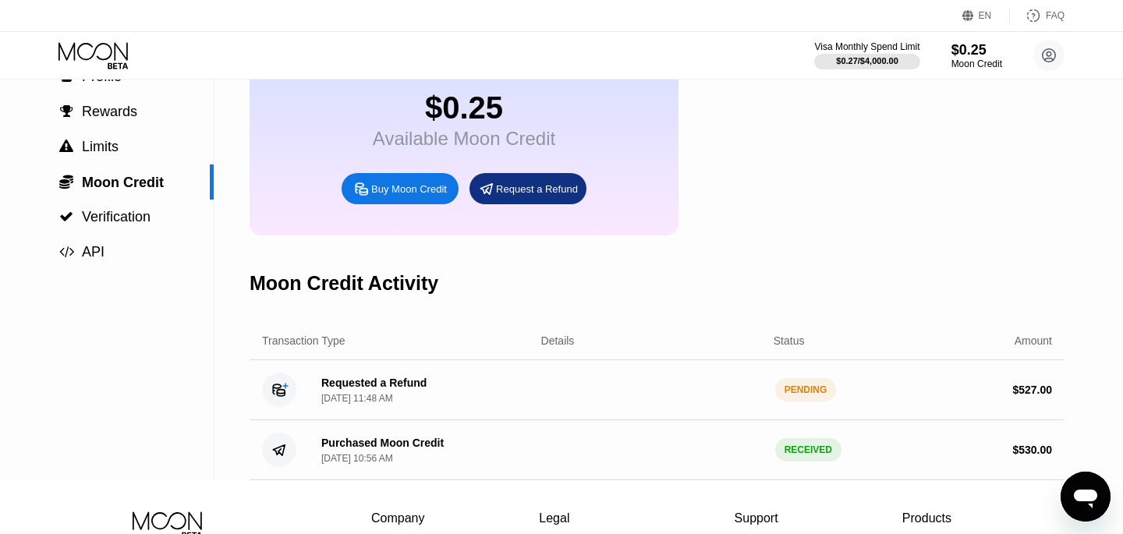
scroll to position [100, 0]
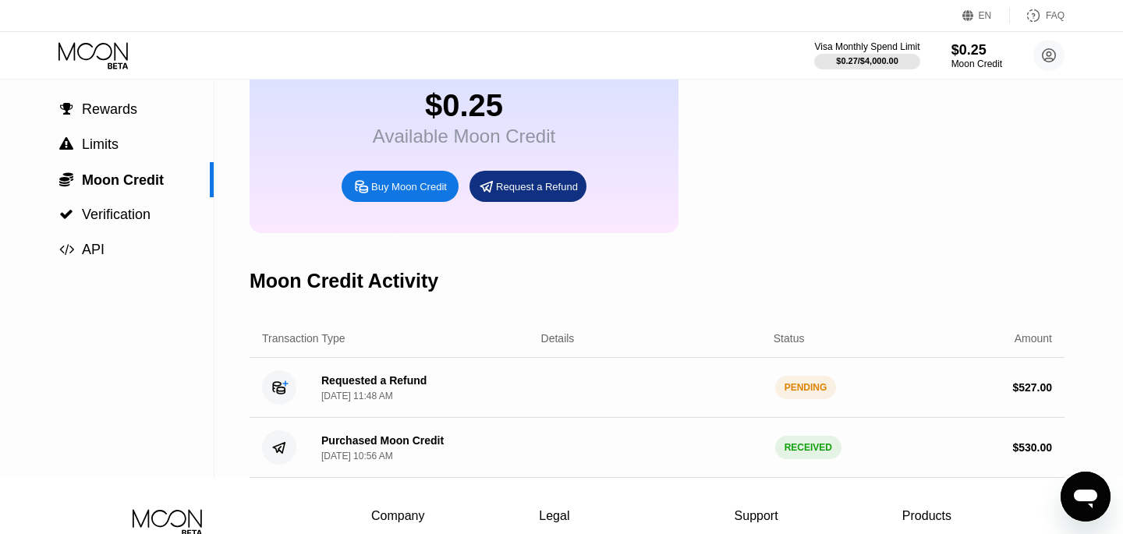
click at [389, 392] on div "Requested a Refund [DATE] 11:48 AM" at bounding box center [373, 387] width 105 height 27
click at [389, 387] on div "Requested a Refund" at bounding box center [373, 380] width 105 height 12
